Goal: Check status: Check status

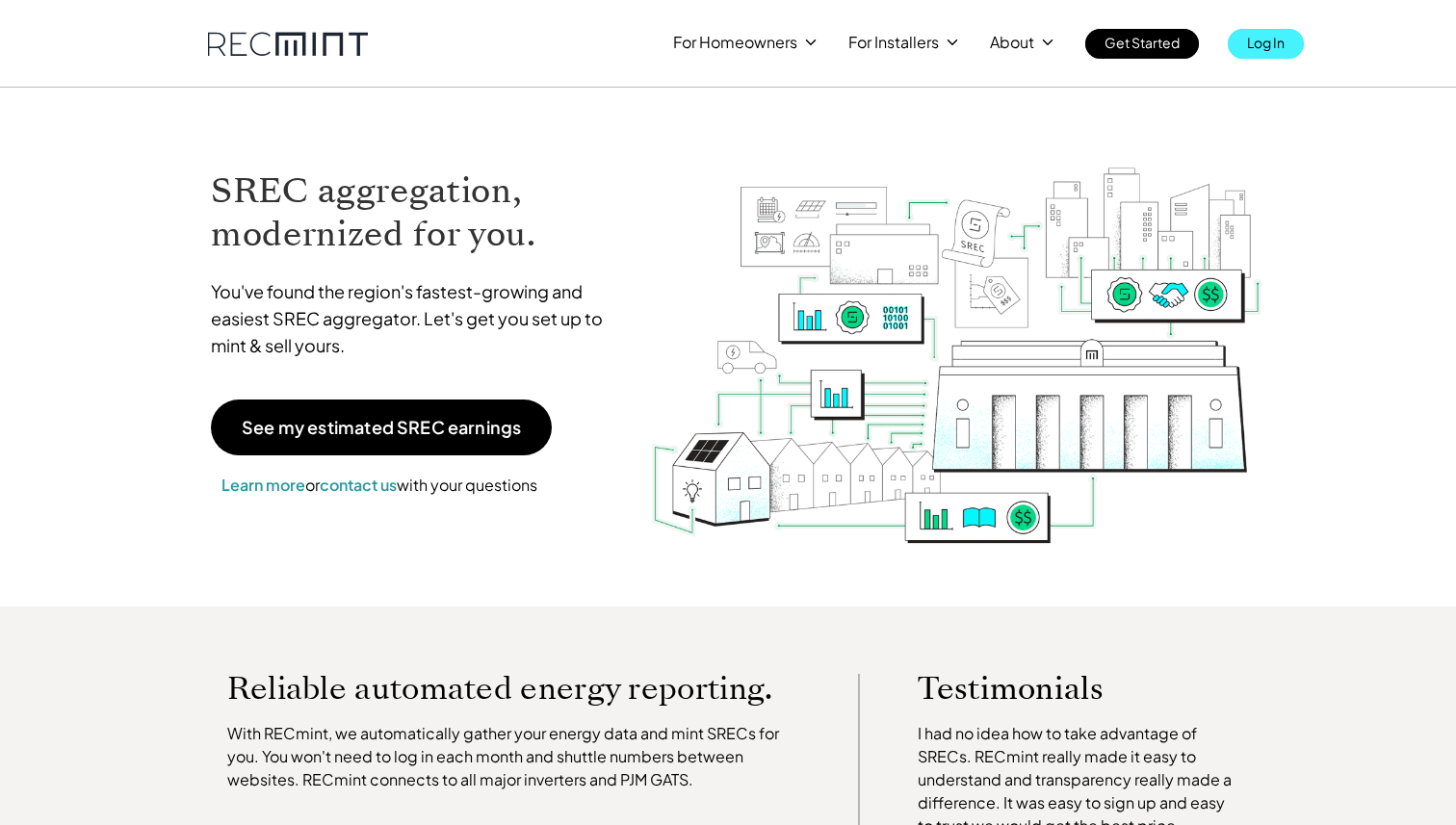
click at [1243, 46] on link "Log In" at bounding box center [1265, 43] width 76 height 30
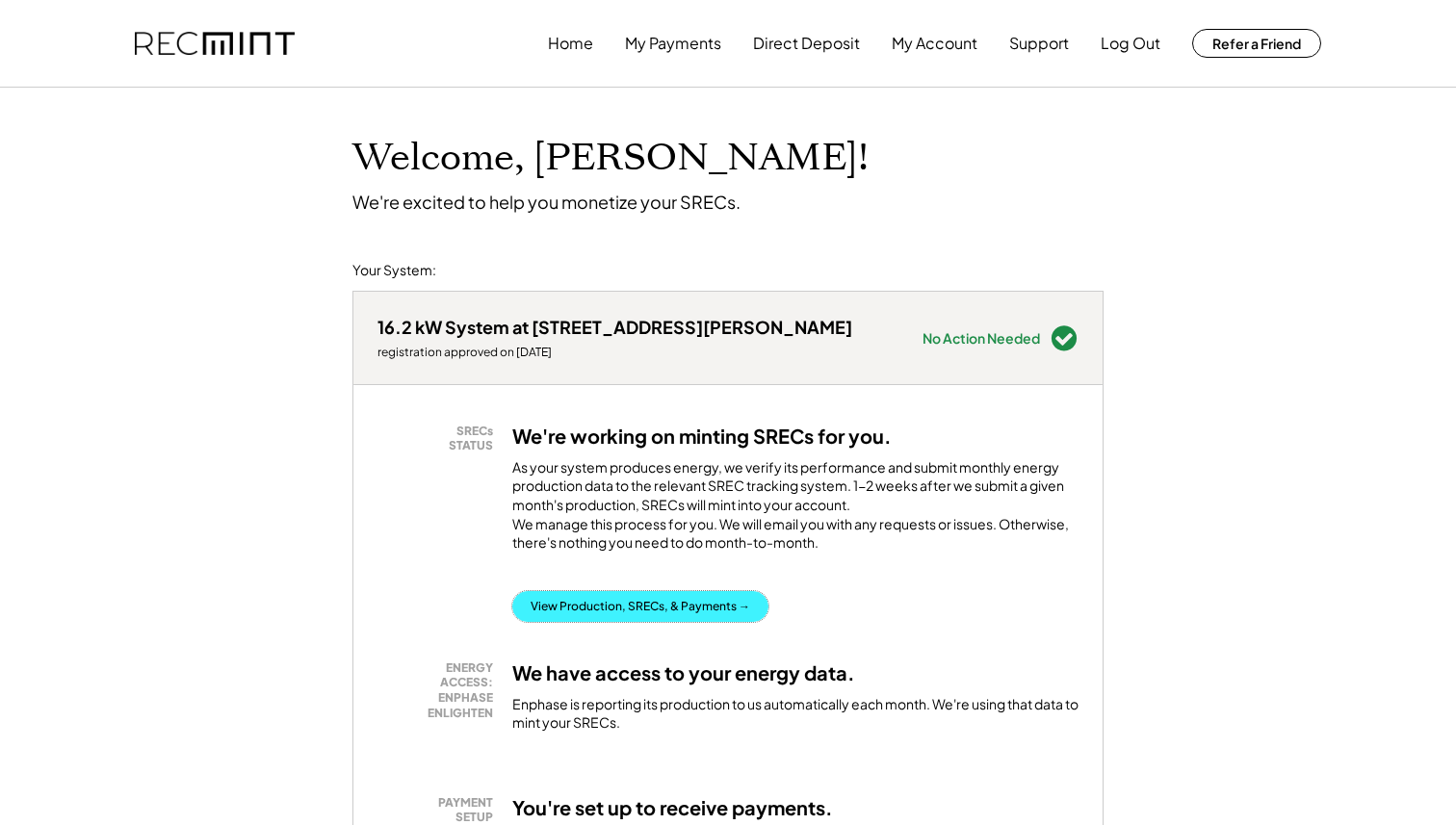
click at [585, 612] on button "View Production, SRECs, & Payments →" at bounding box center [640, 606] width 256 height 31
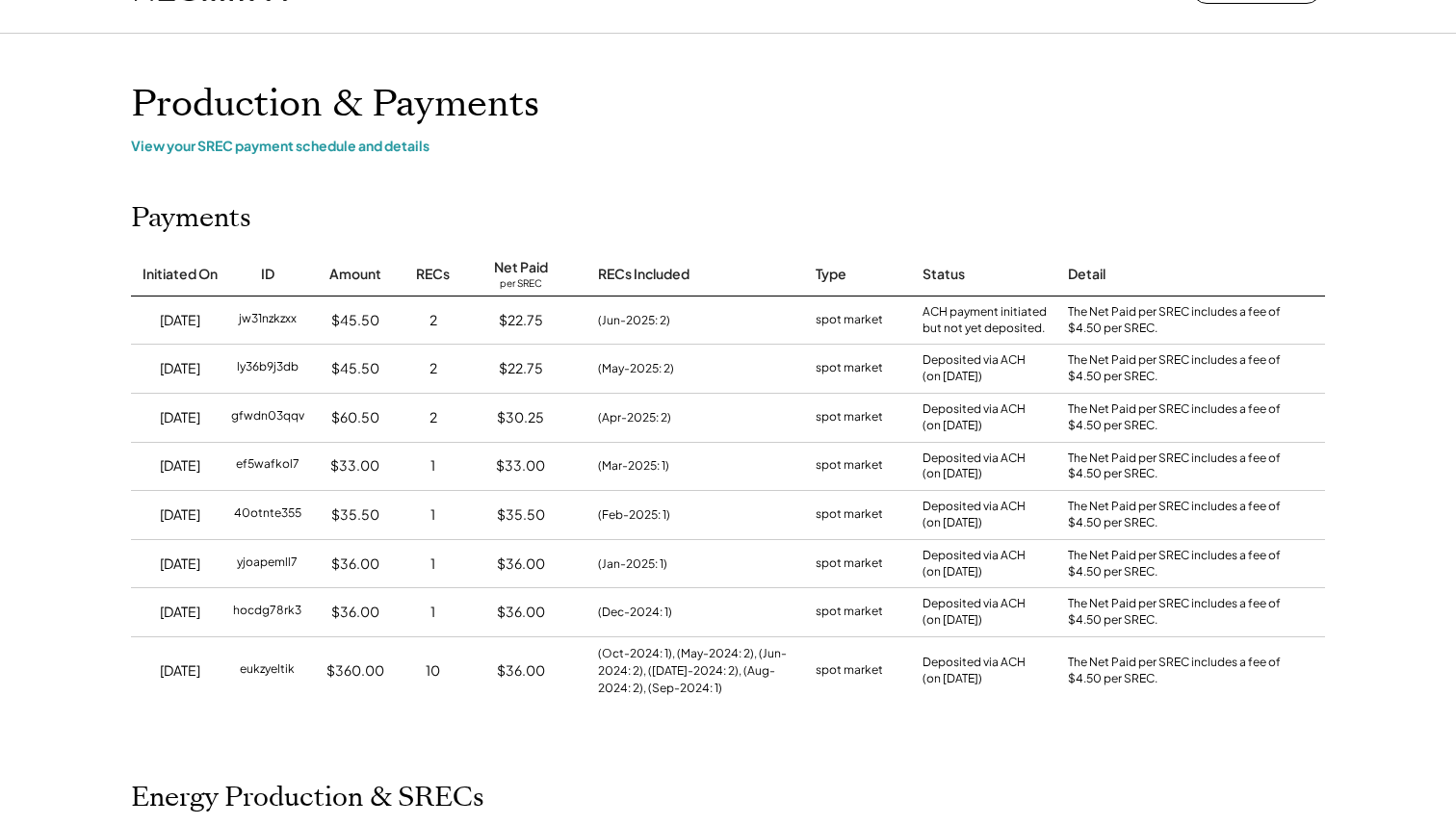
scroll to position [50, 0]
